Goal: Transaction & Acquisition: Purchase product/service

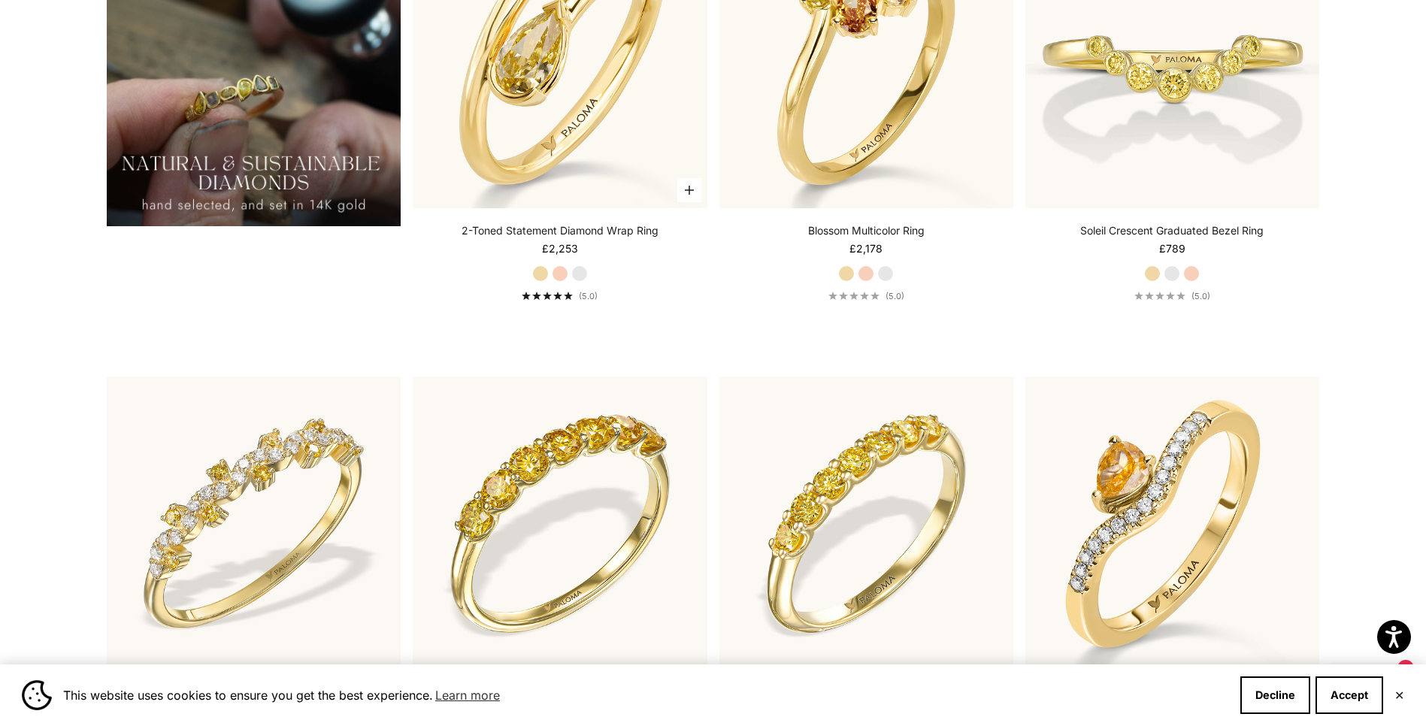
scroll to position [1729, 0]
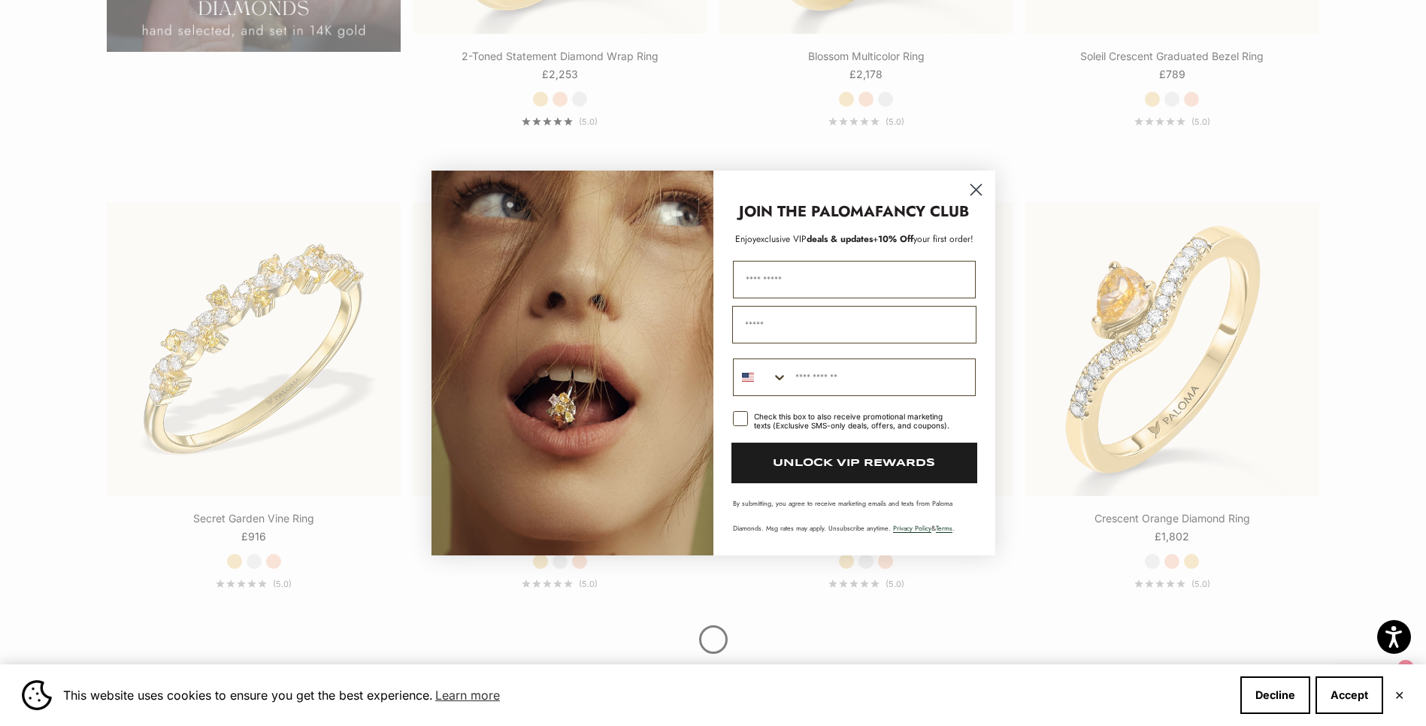
click at [972, 189] on circle "Close dialog" at bounding box center [975, 189] width 25 height 25
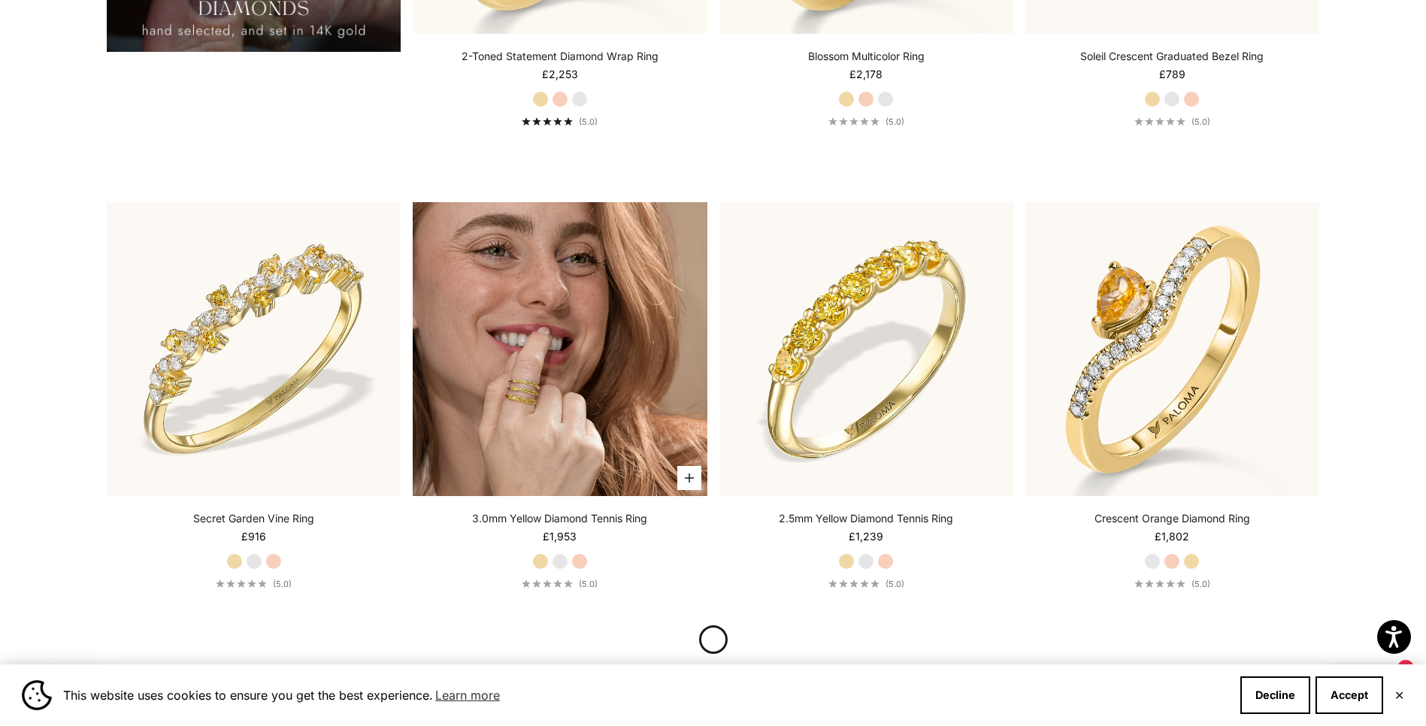
click at [617, 325] on img at bounding box center [560, 349] width 294 height 294
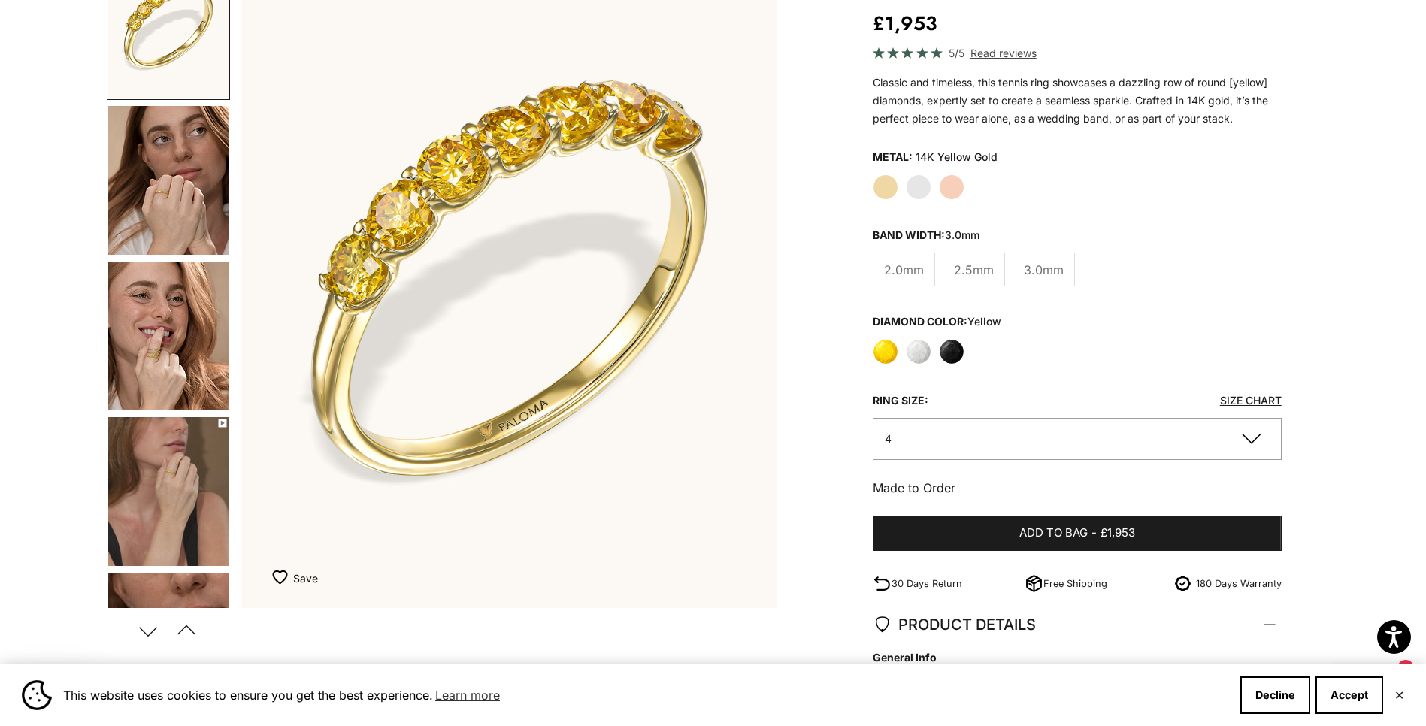
scroll to position [225, 0]
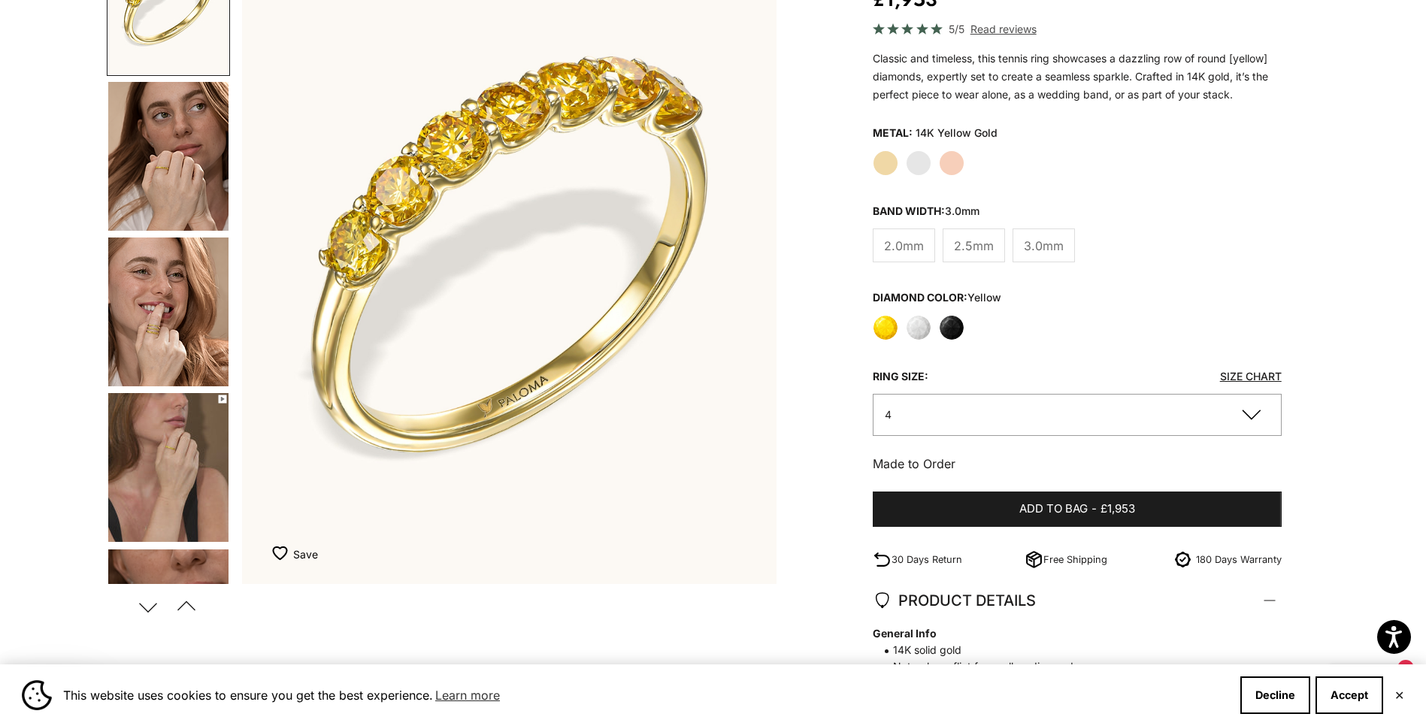
click at [1103, 419] on button "4" at bounding box center [1077, 414] width 409 height 41
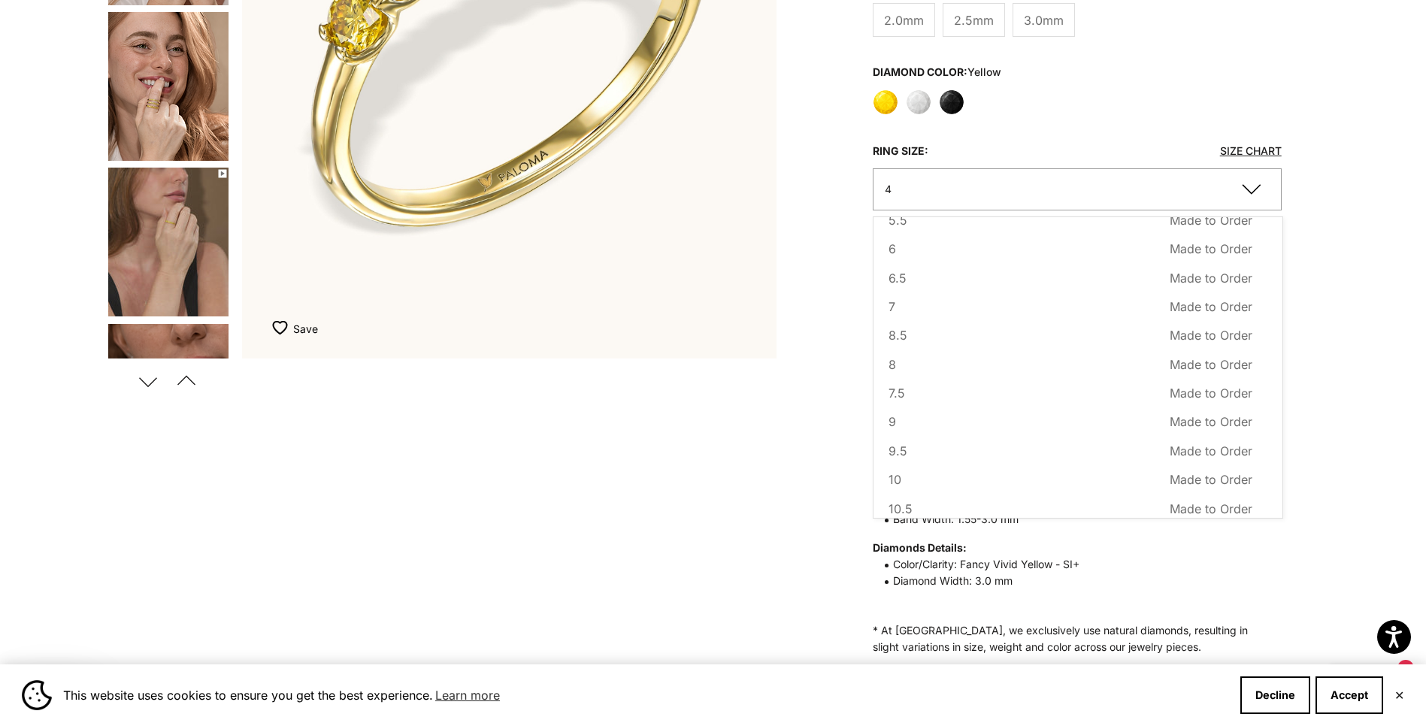
scroll to position [0, 0]
type button "4"
click at [865, 337] on div "Zoom picture Save Add to wishlist Next Previous Go to item 1" at bounding box center [712, 265] width 1211 height 1133
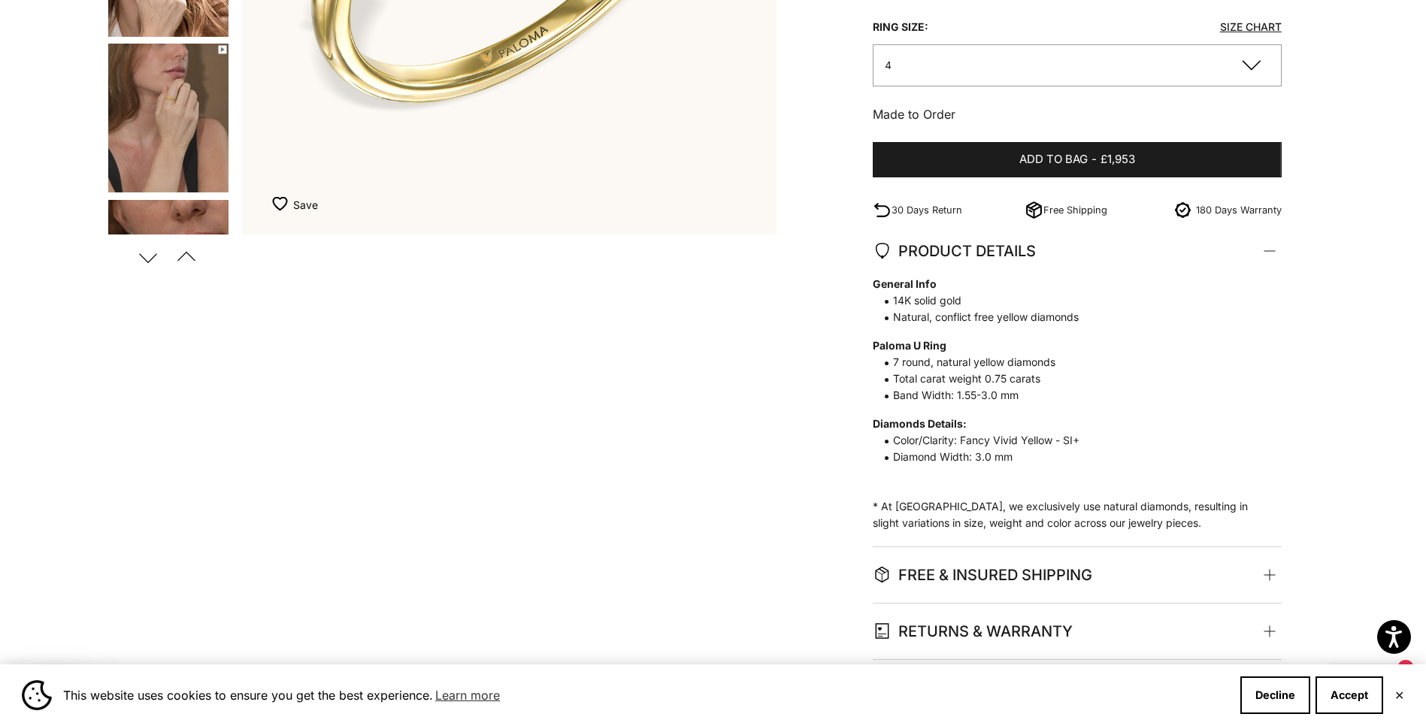
scroll to position [601, 0]
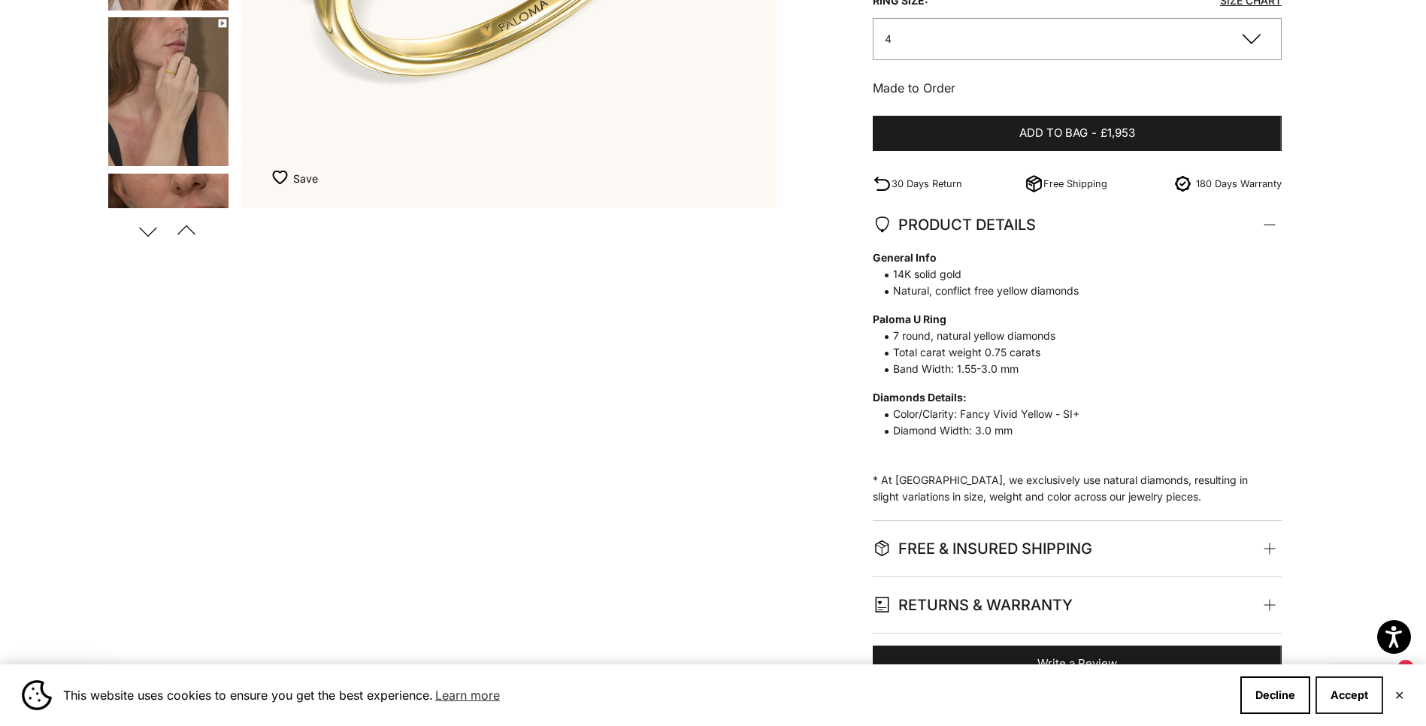
click at [1344, 698] on button "Accept" at bounding box center [1349, 695] width 68 height 38
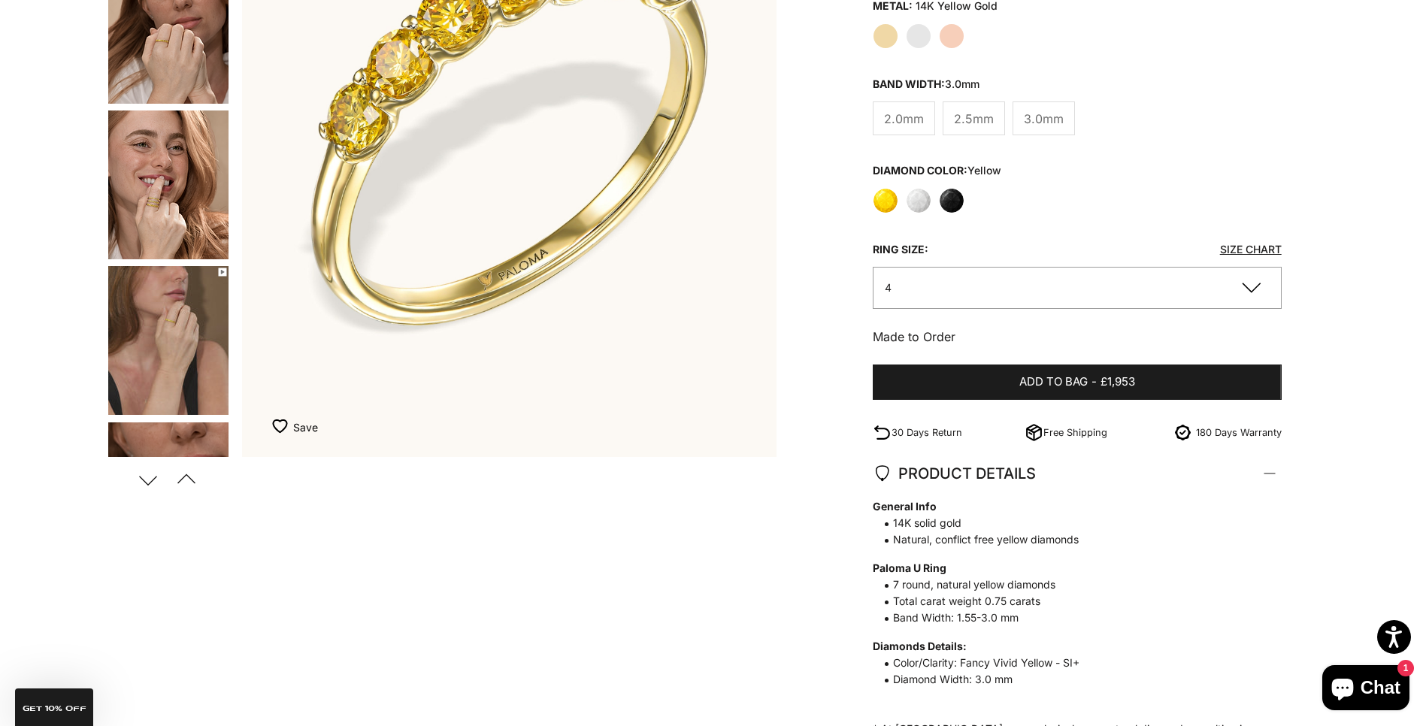
scroll to position [451, 0]
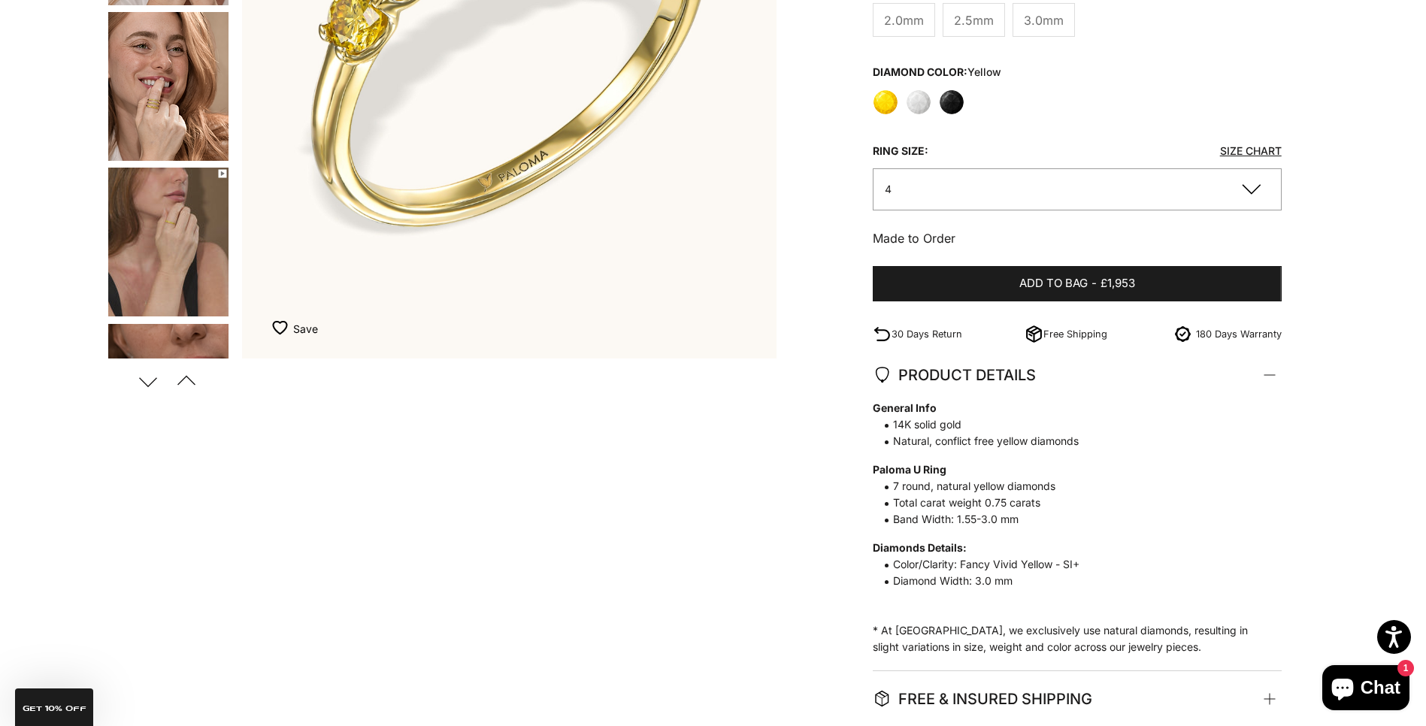
click at [1239, 150] on link "Size Chart" at bounding box center [1251, 150] width 62 height 13
click at [1072, 194] on button "4" at bounding box center [1077, 188] width 409 height 41
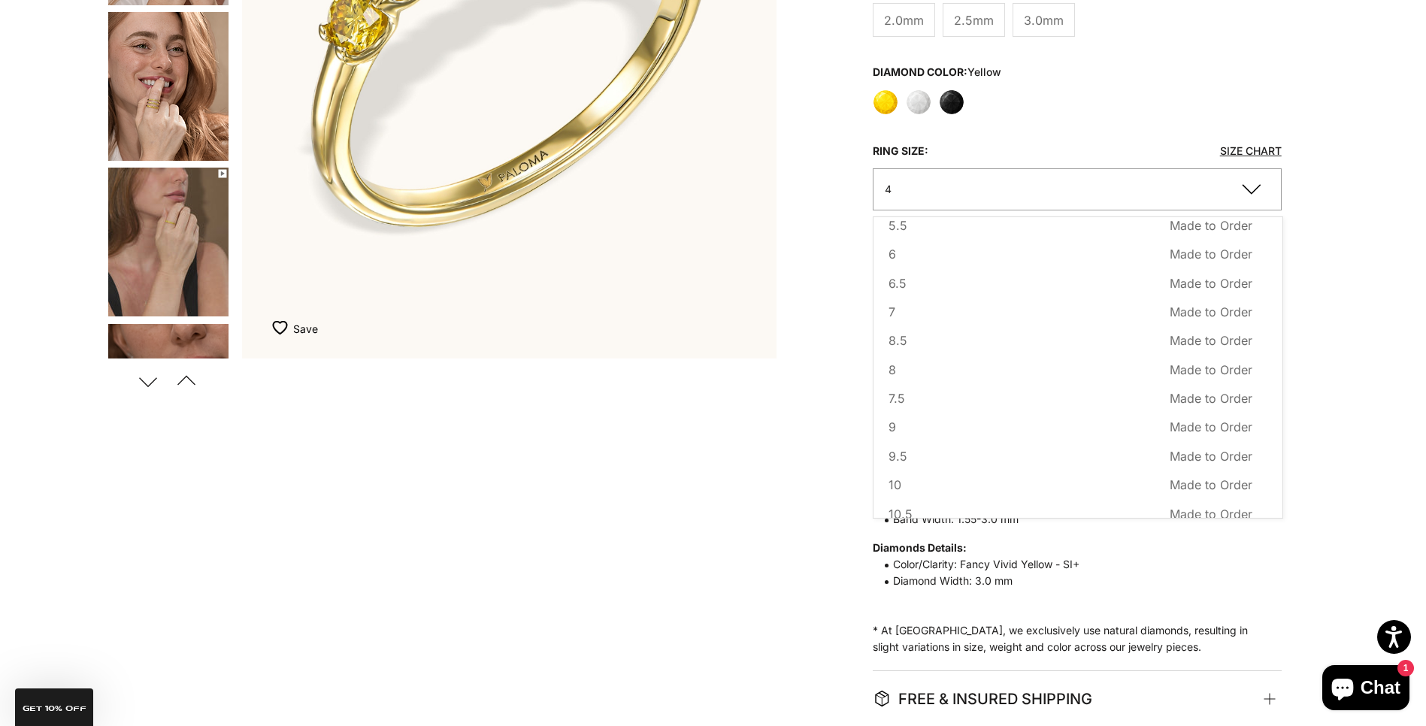
scroll to position [153, 0]
click at [1184, 489] on span "Made to Order" at bounding box center [1210, 493] width 83 height 20
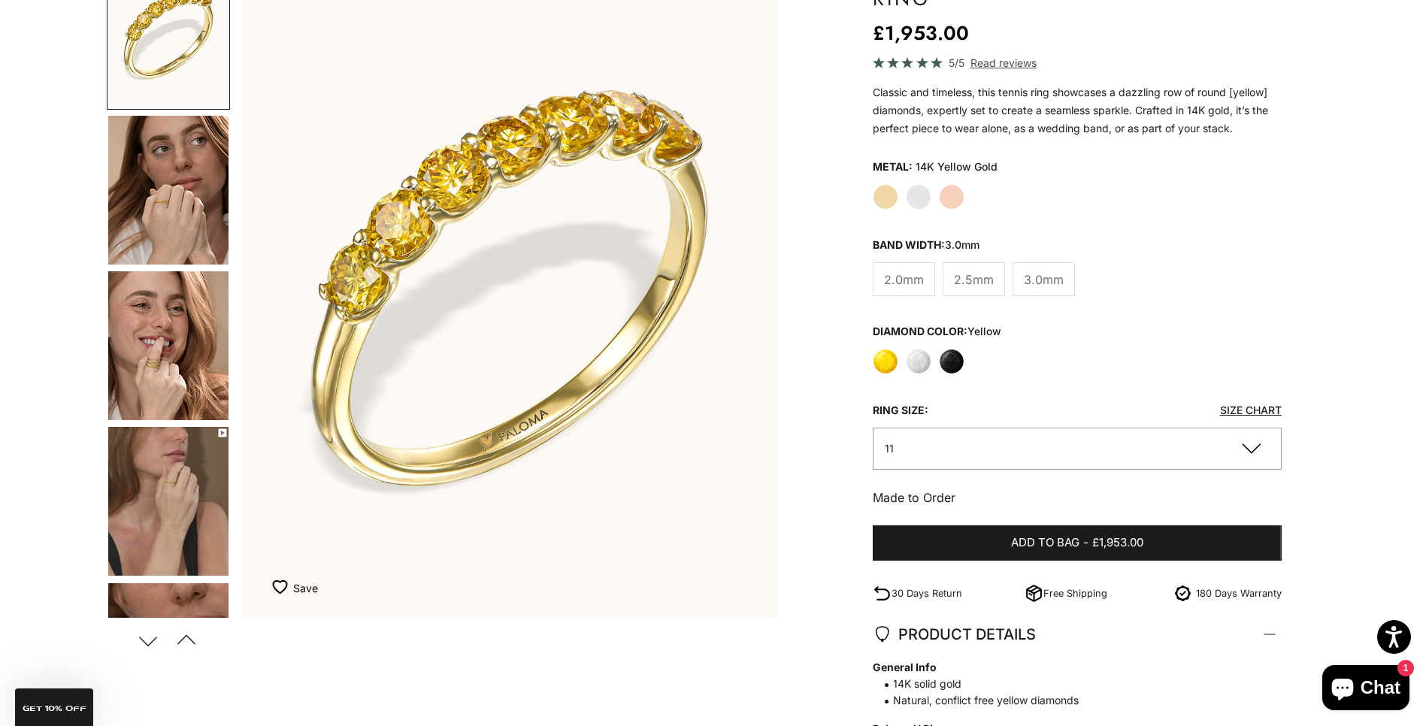
scroll to position [75, 0]
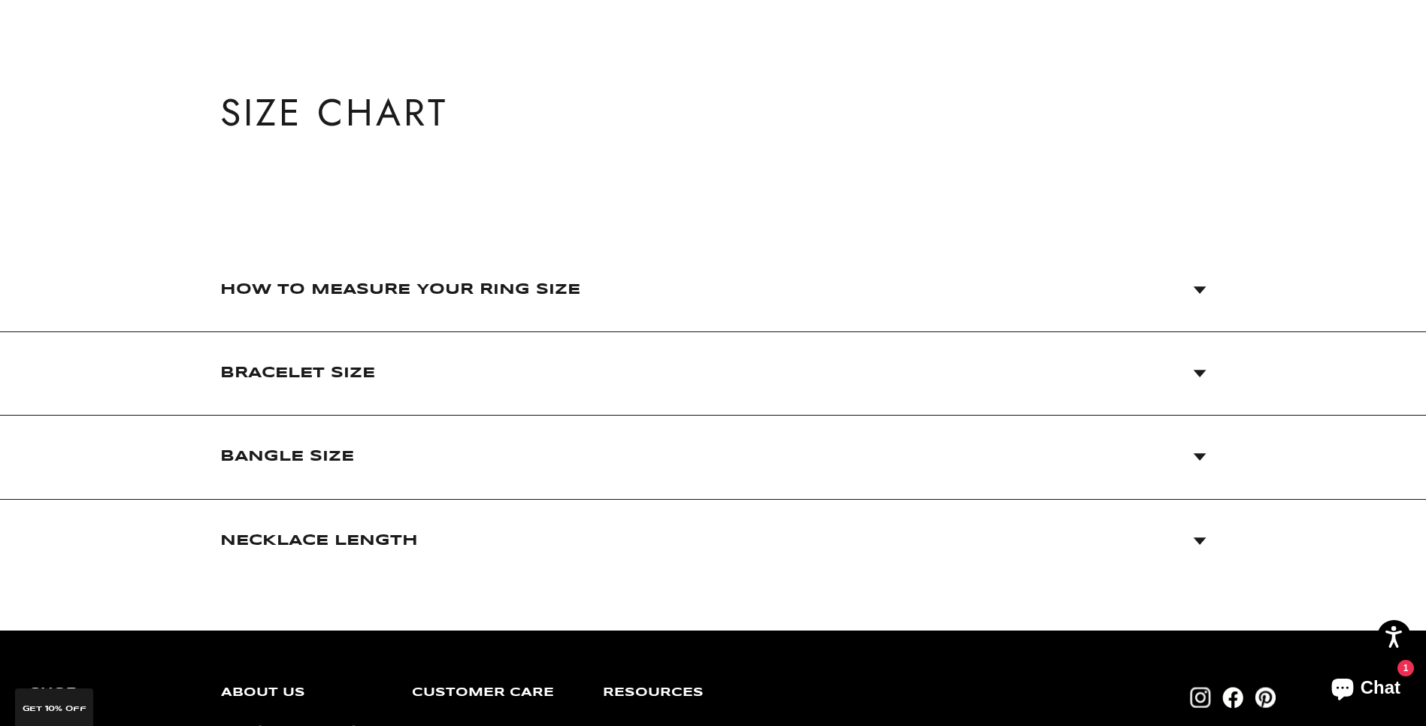
scroll to position [150, 0]
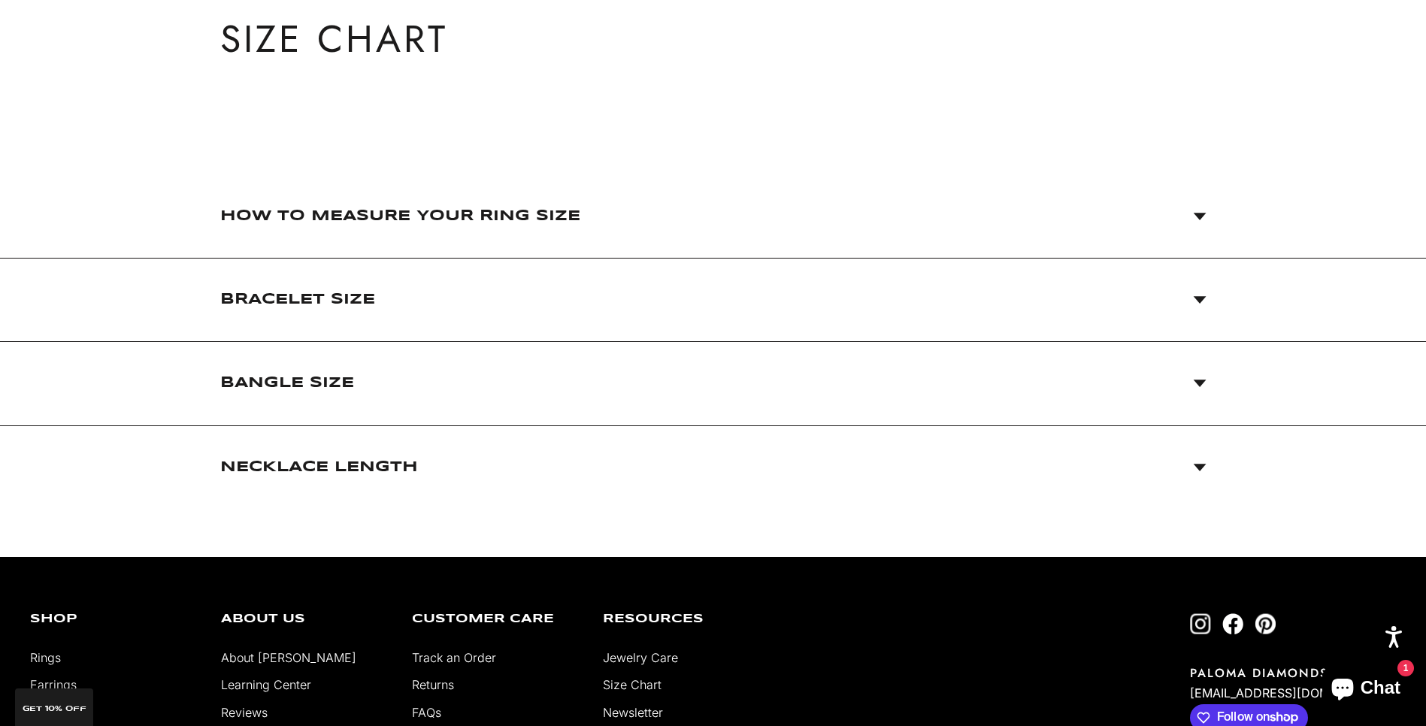
click at [1204, 211] on span "How to Measure Your Ring Size" at bounding box center [713, 215] width 986 height 83
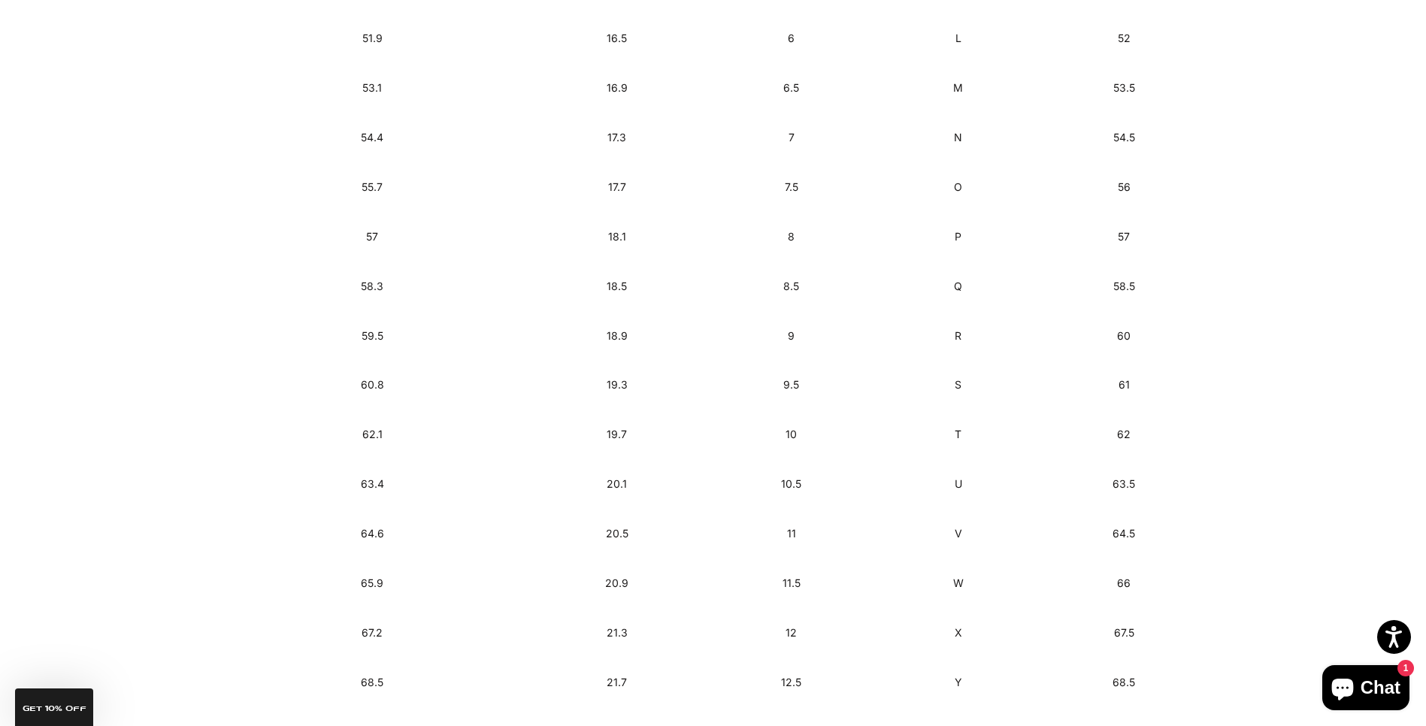
scroll to position [1278, 0]
